Goal: Find specific page/section: Find specific page/section

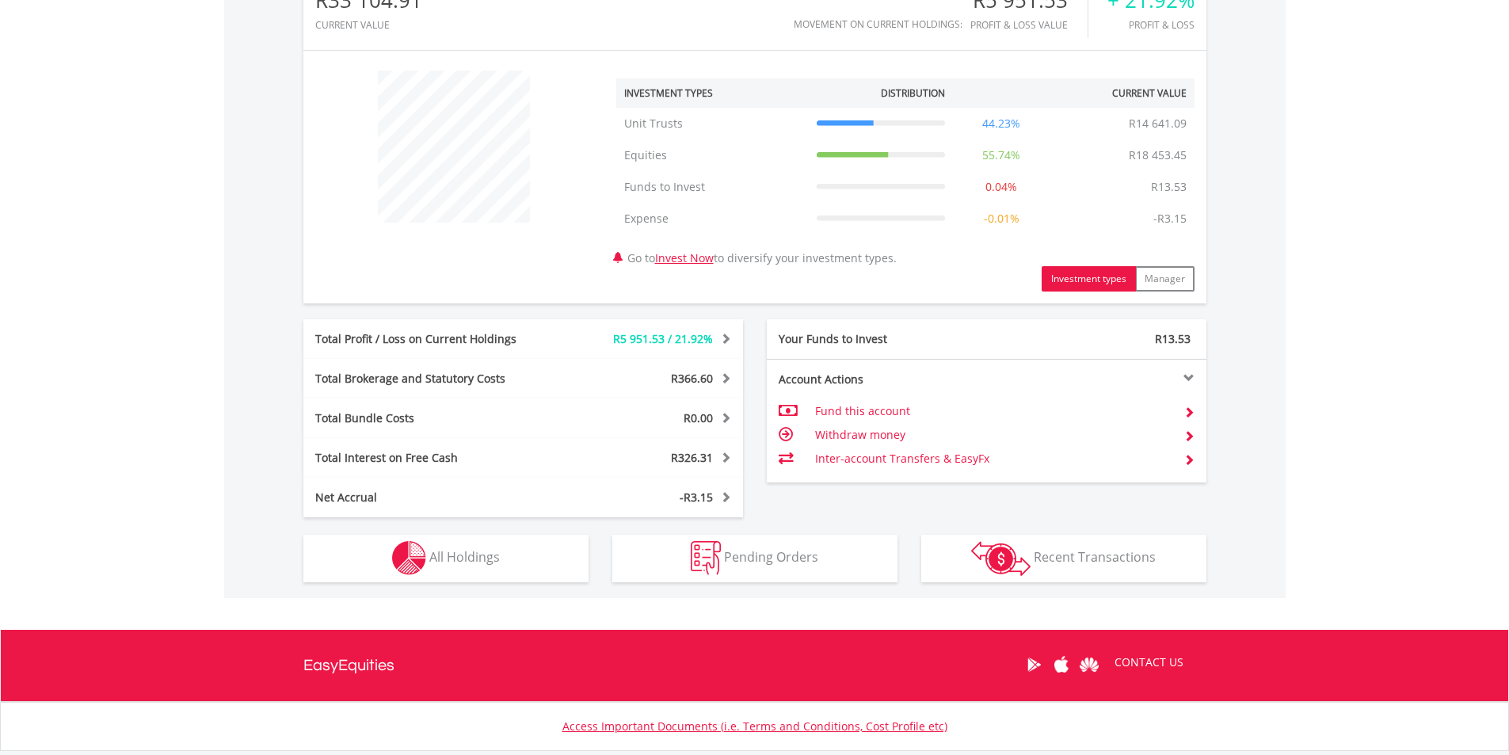
scroll to position [555, 0]
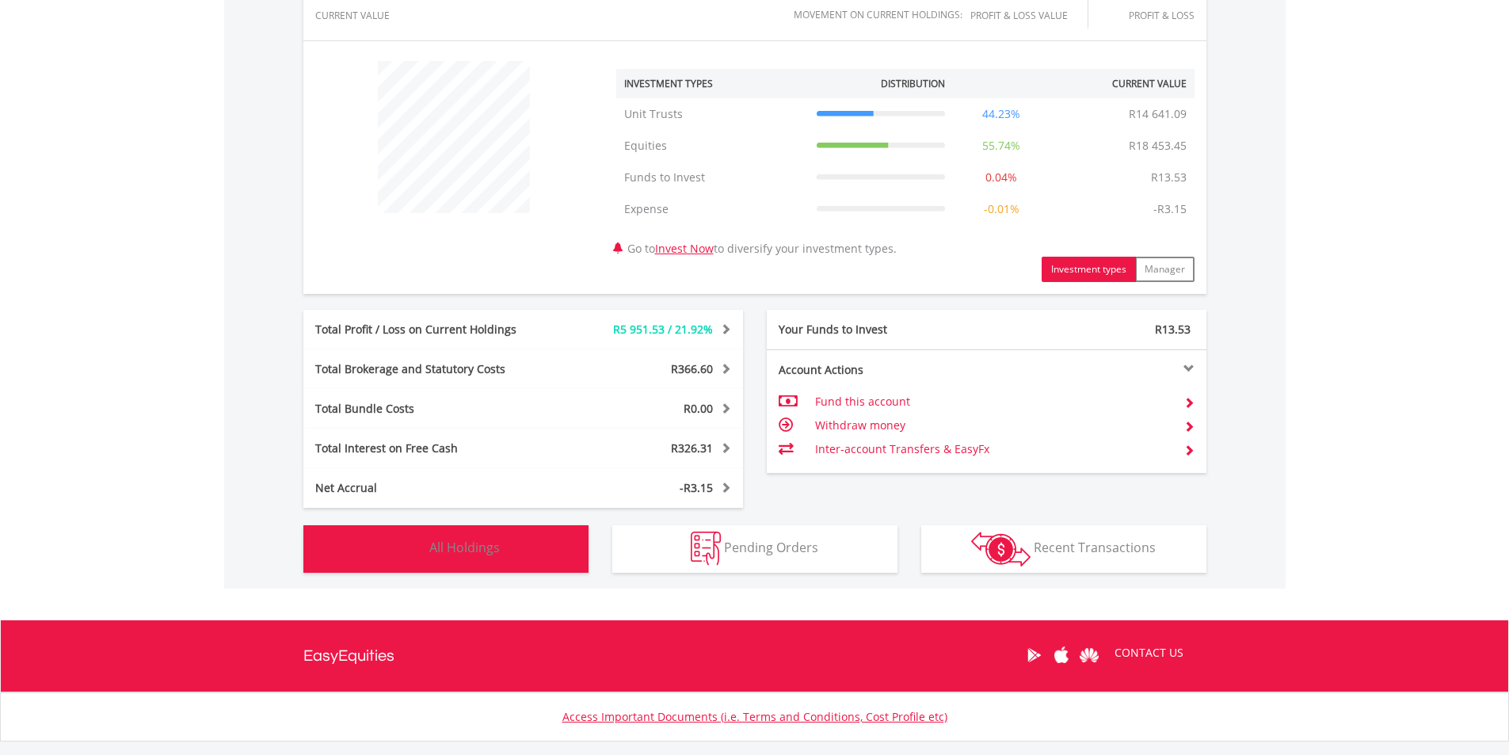
click at [452, 543] on span "All Holdings" at bounding box center [464, 547] width 71 height 17
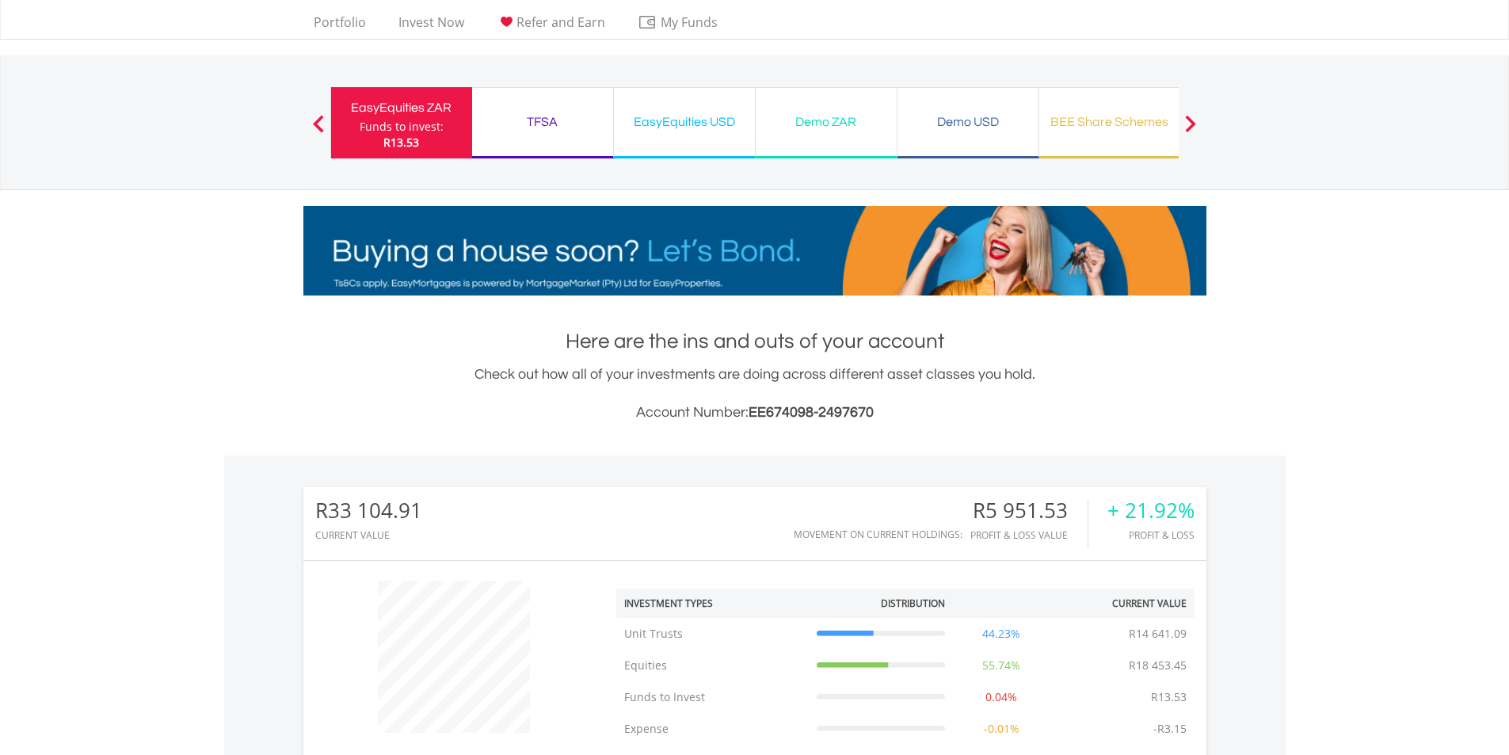
scroll to position [0, 0]
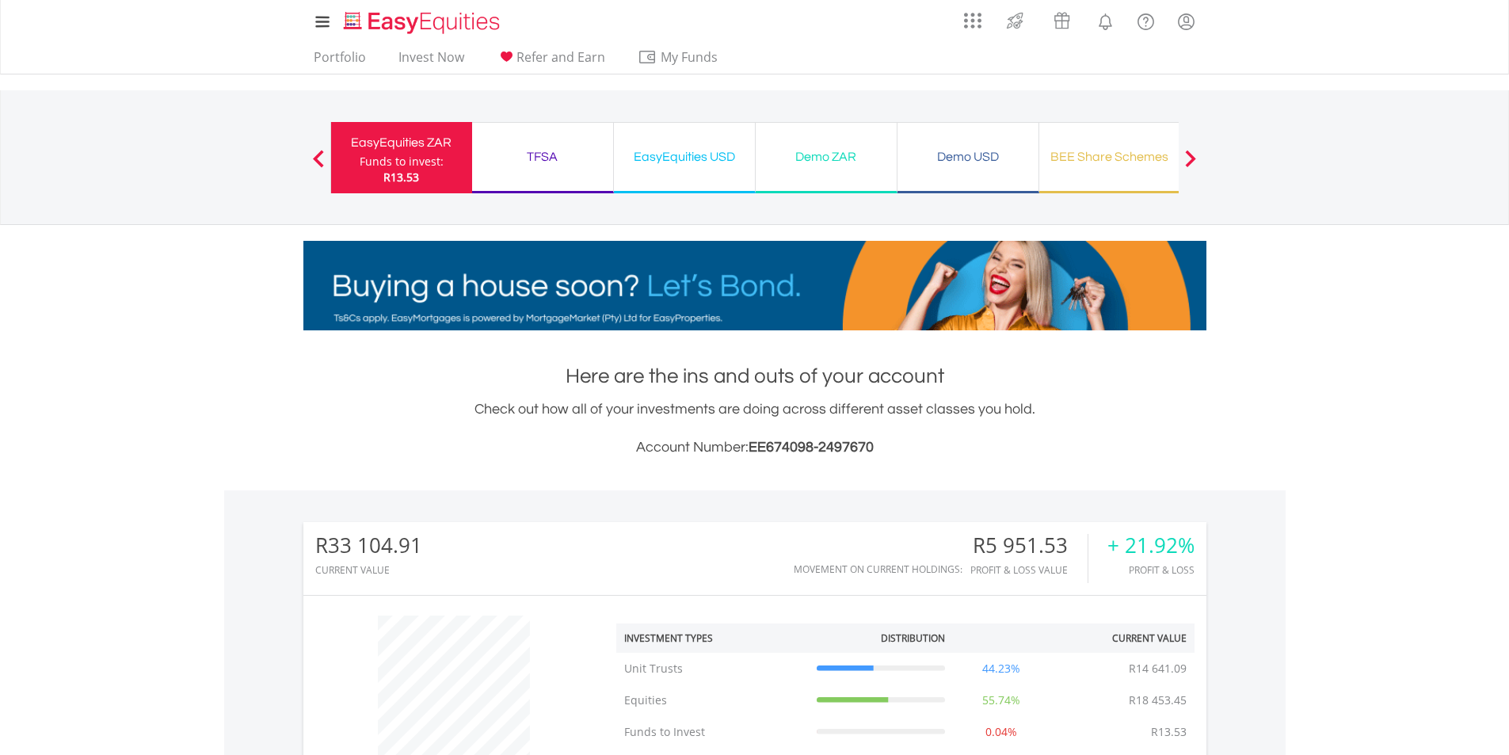
click at [1136, 153] on div "BEE Share Schemes" at bounding box center [1110, 157] width 122 height 22
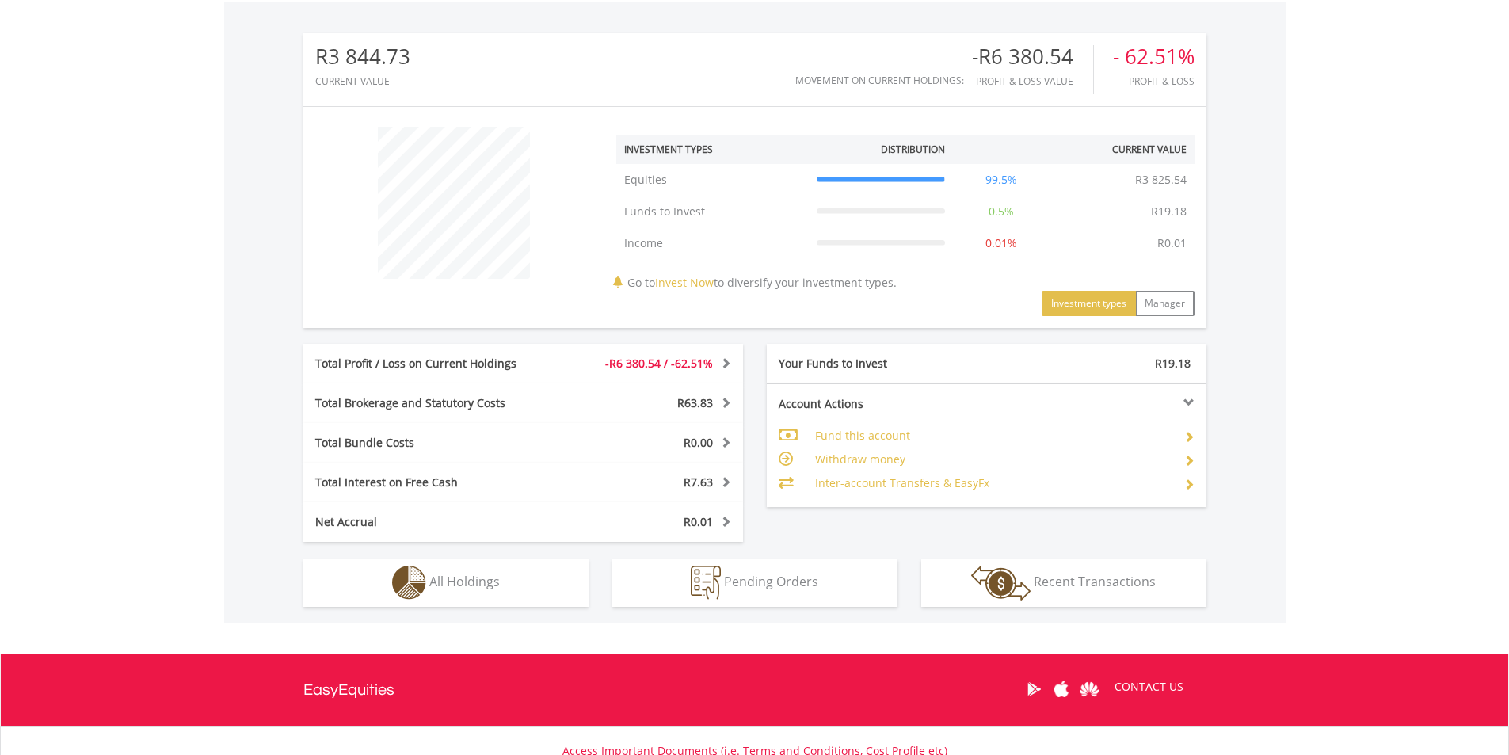
scroll to position [617, 0]
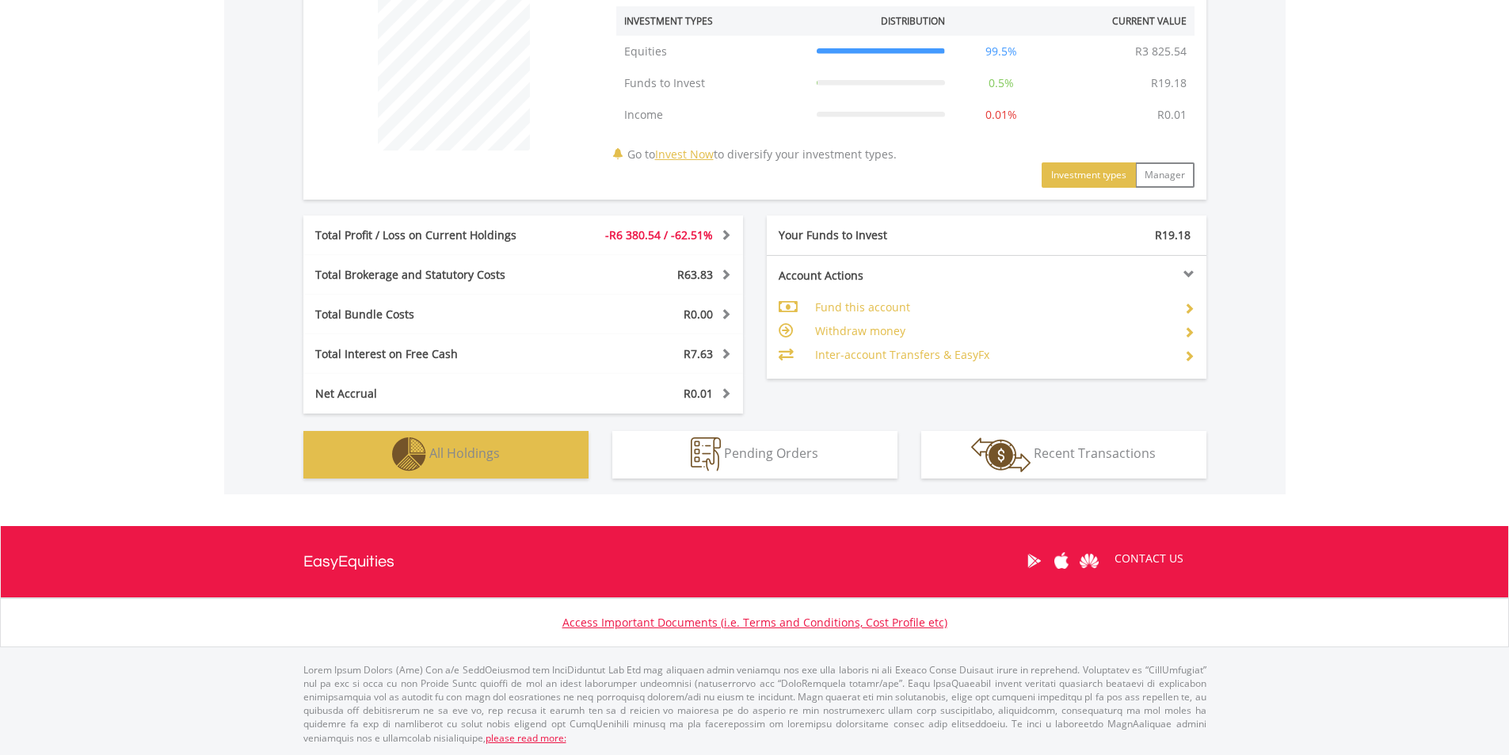
click at [440, 458] on span "All Holdings" at bounding box center [464, 452] width 71 height 17
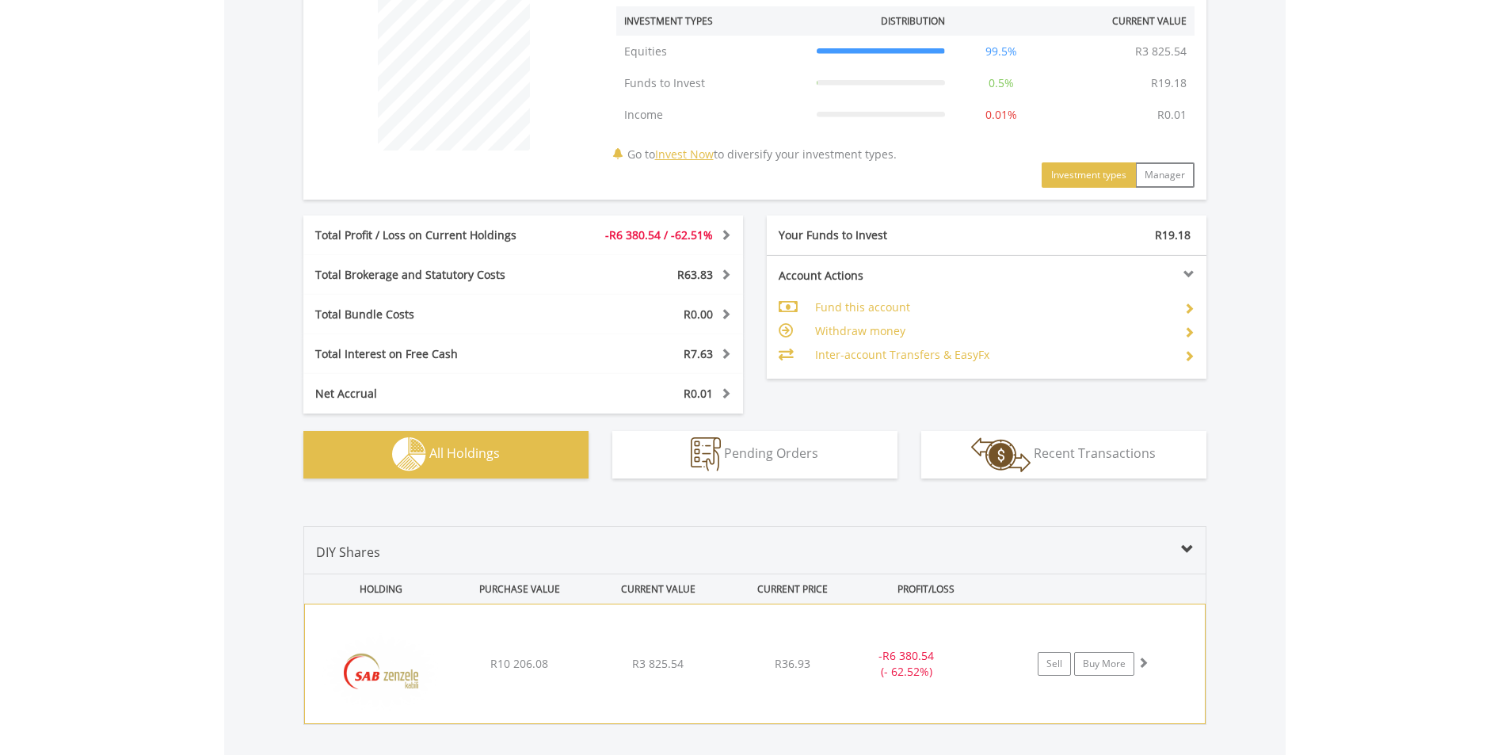
scroll to position [879, 0]
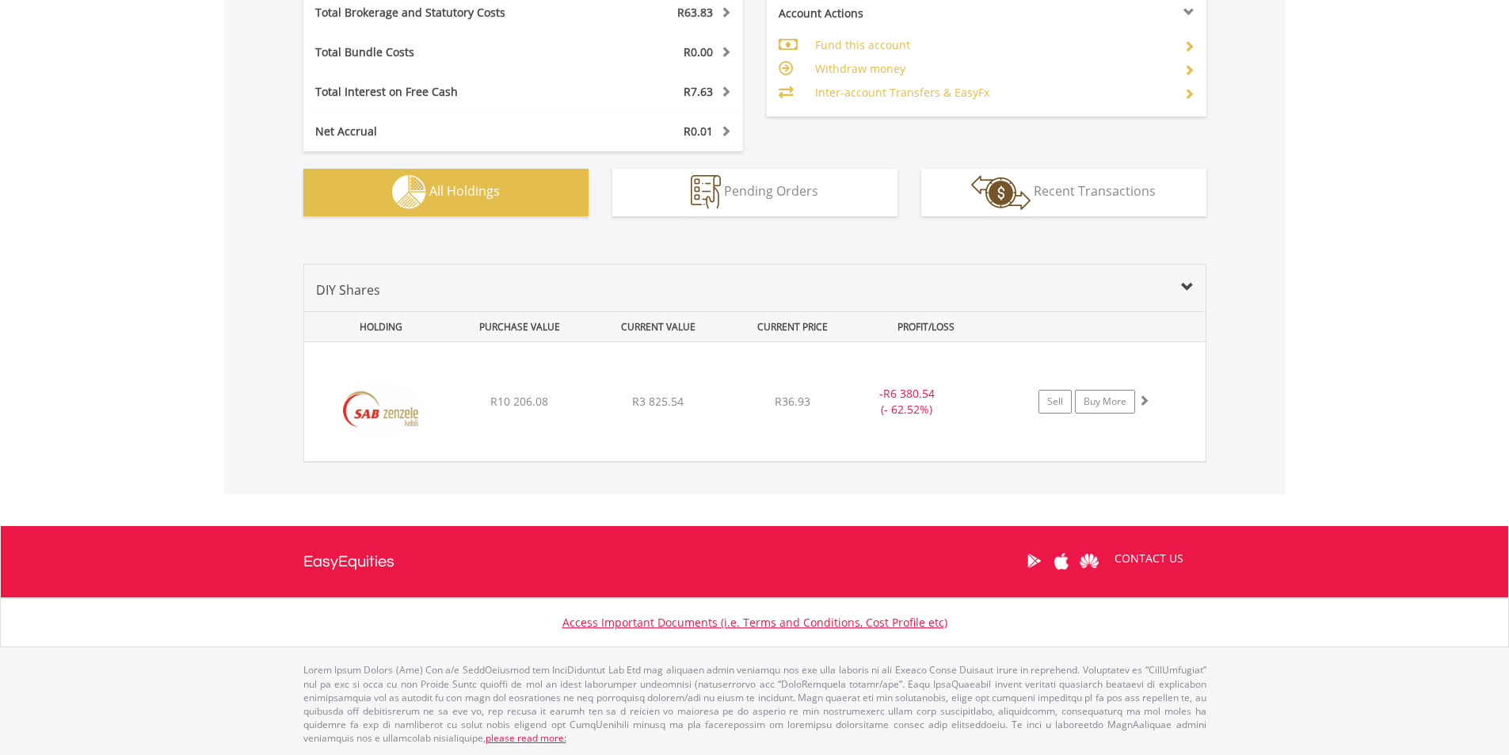
click at [1188, 284] on span at bounding box center [1187, 287] width 13 height 13
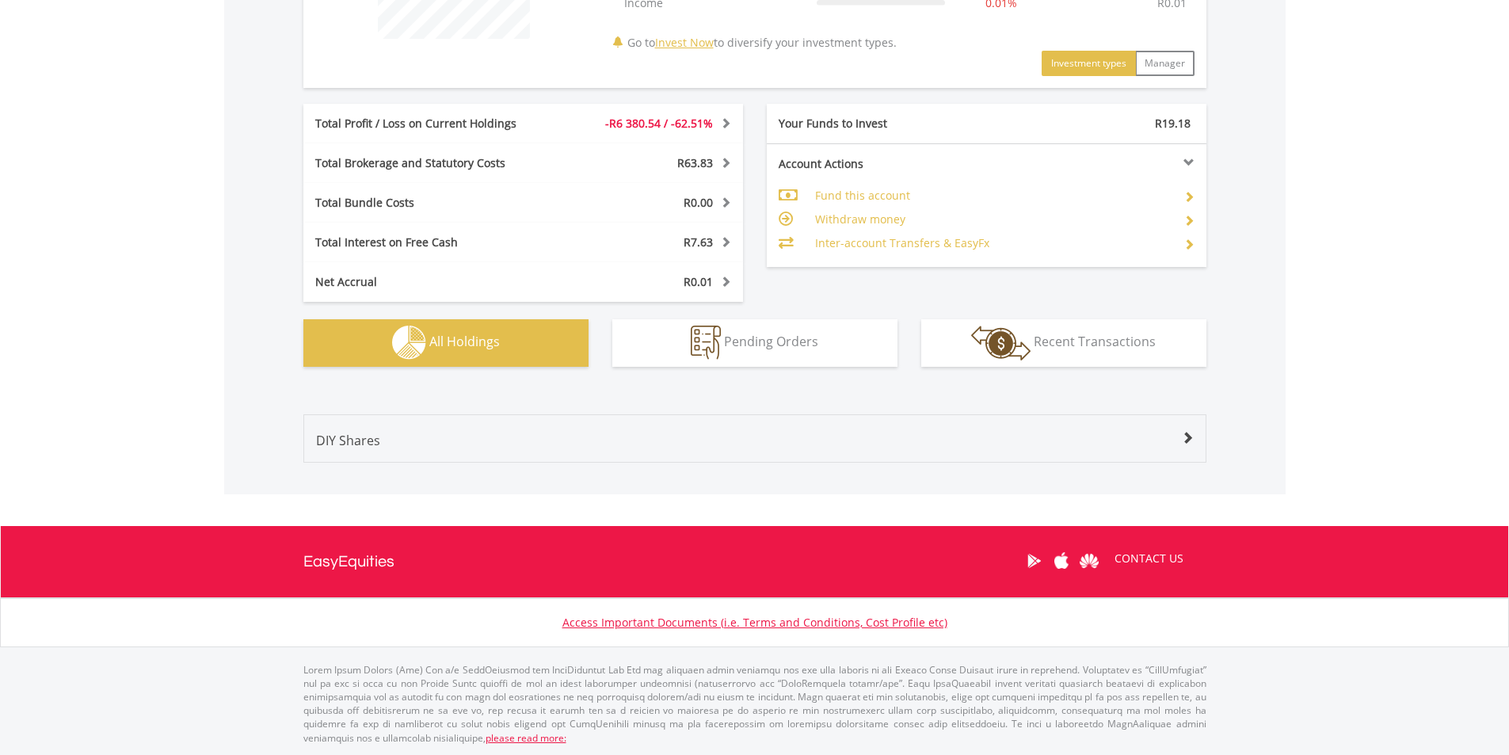
scroll to position [254, 0]
